Goal: Information Seeking & Learning: Understand process/instructions

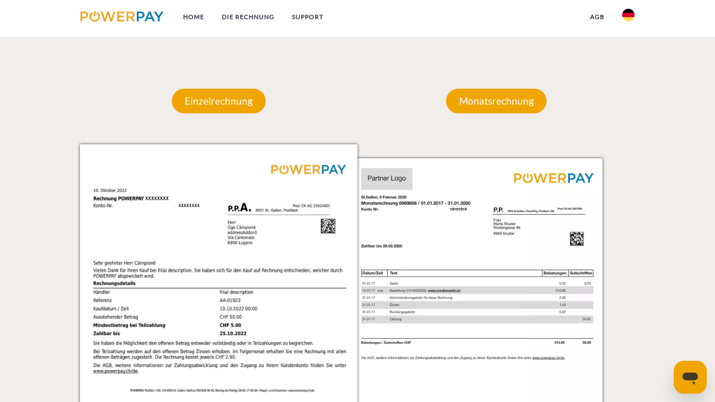
scroll to position [1095, 0]
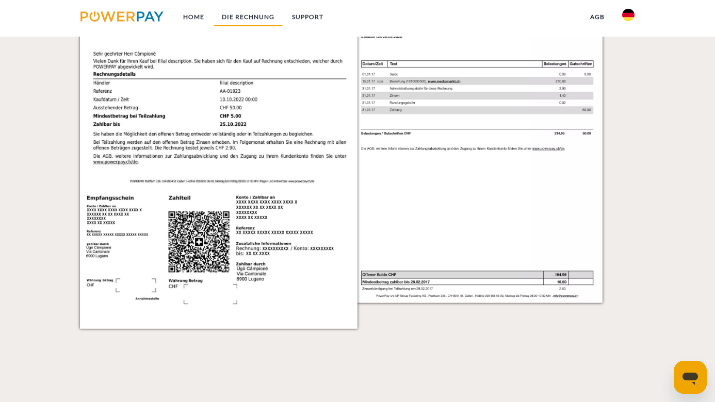
click at [250, 14] on link "DIE RECHNUNG" at bounding box center [248, 17] width 70 height 19
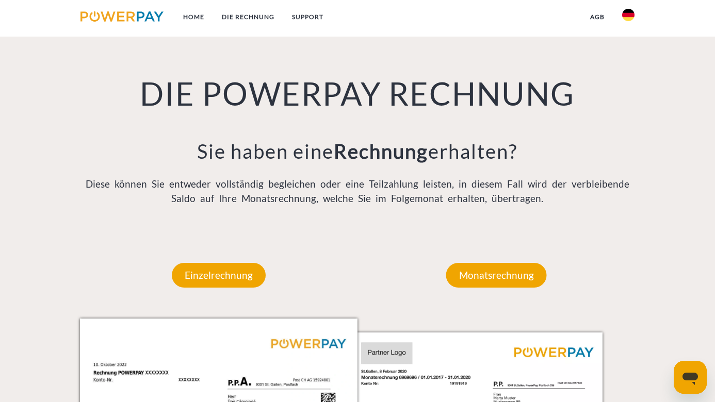
scroll to position [708, 0]
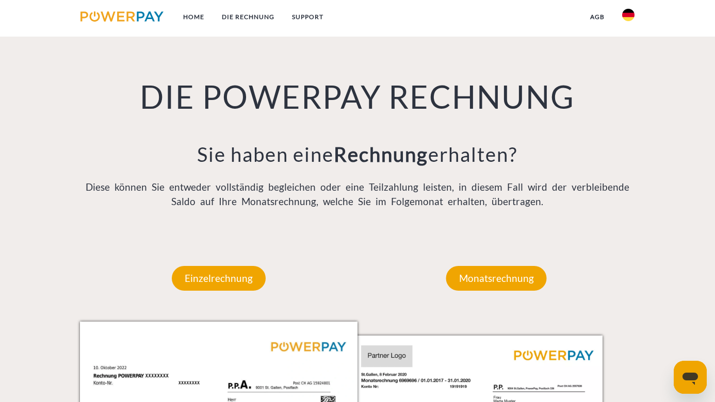
click at [627, 19] on img at bounding box center [628, 15] width 12 height 12
click at [625, 52] on img at bounding box center [628, 48] width 12 height 12
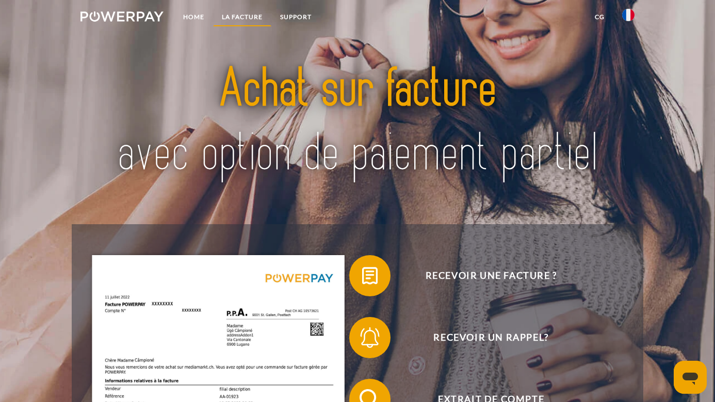
click at [239, 13] on link "LA FACTURE" at bounding box center [242, 17] width 58 height 19
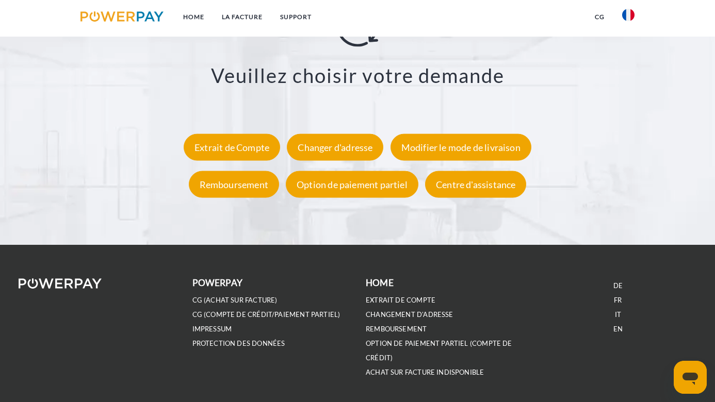
scroll to position [1880, 0]
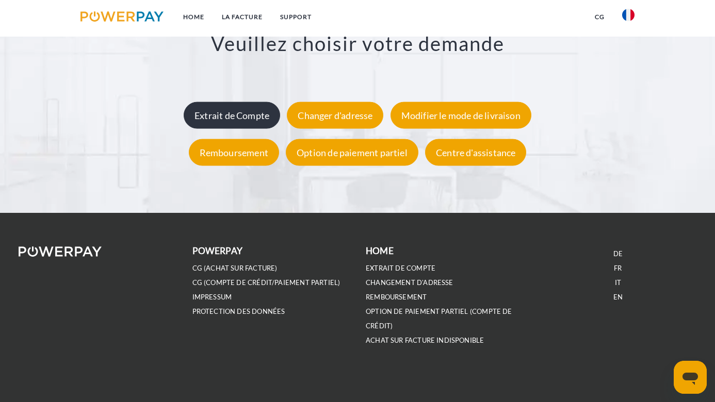
click at [231, 120] on div "Extrait de Compte" at bounding box center [232, 115] width 96 height 27
